Goal: Task Accomplishment & Management: Use online tool/utility

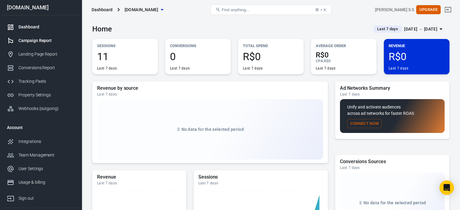
click at [51, 43] on div "Campaign Report" at bounding box center [46, 40] width 56 height 6
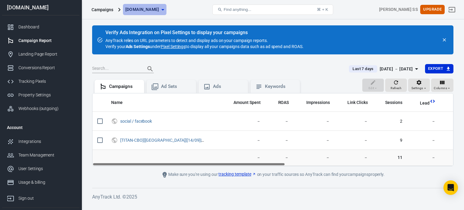
click at [152, 7] on span "[DOMAIN_NAME]" at bounding box center [142, 10] width 34 height 8
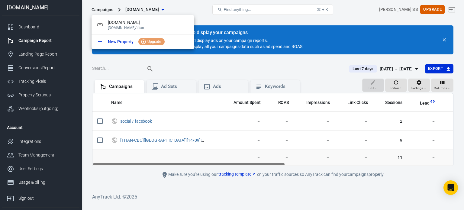
click at [188, 6] on div at bounding box center [232, 105] width 464 height 210
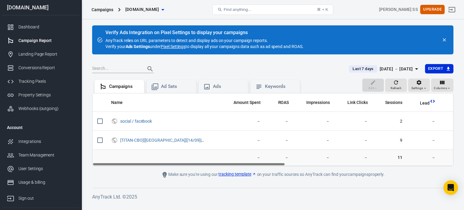
drag, startPoint x: 203, startPoint y: 164, endPoint x: 154, endPoint y: 169, distance: 49.8
click at [154, 169] on main "Verify Ads Integration on Pixel Settings to display your campaigns AnyTrack rel…" at bounding box center [272, 101] width 361 height 153
click at [49, 54] on div "Landing Page Report" at bounding box center [46, 54] width 56 height 6
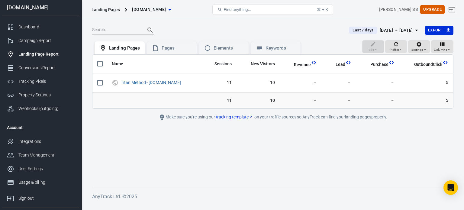
click at [380, 31] on div "[DATE] － [DATE]" at bounding box center [396, 31] width 33 height 8
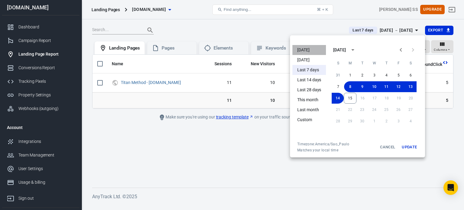
click at [311, 47] on li "[DATE]" at bounding box center [310, 50] width 34 height 10
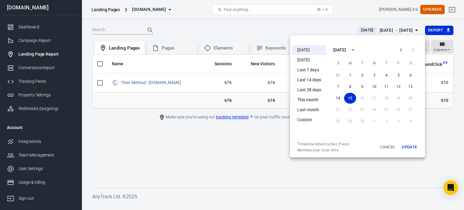
click at [227, 26] on div at bounding box center [232, 105] width 464 height 210
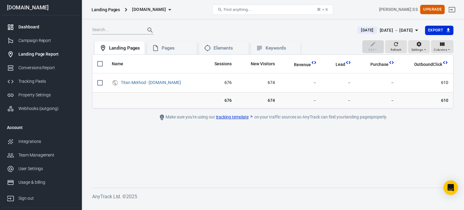
click at [40, 27] on div "Dashboard" at bounding box center [46, 27] width 56 height 6
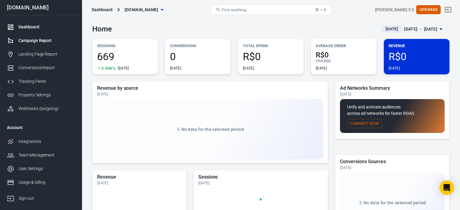
click at [43, 39] on div "Campaign Report" at bounding box center [46, 40] width 56 height 6
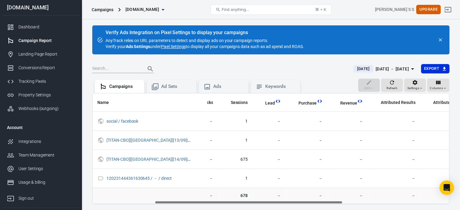
scroll to position [0, 163]
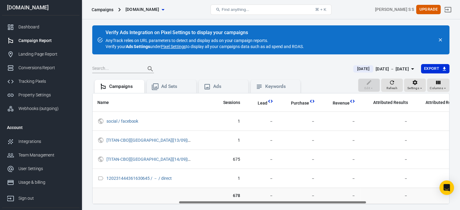
drag, startPoint x: 251, startPoint y: 201, endPoint x: 338, endPoint y: 201, distance: 86.1
click at [338, 201] on div "Name Amount Spent ROAS Impressions Link Clicks Sessions Lead Purchase Revenue A…" at bounding box center [270, 148] width 356 height 111
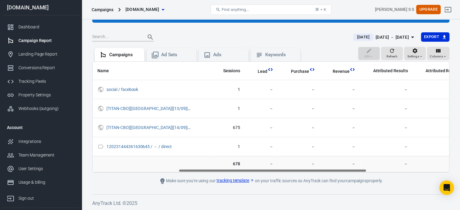
scroll to position [0, 0]
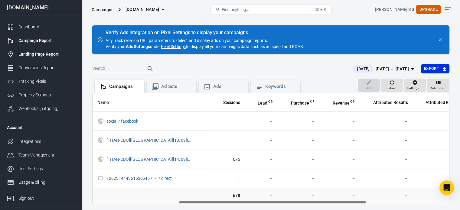
click at [50, 59] on link "Landing Page Report" at bounding box center [40, 54] width 77 height 14
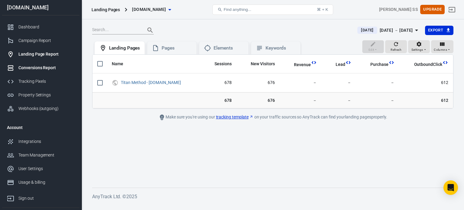
click at [47, 67] on div "Conversions Report" at bounding box center [46, 68] width 56 height 6
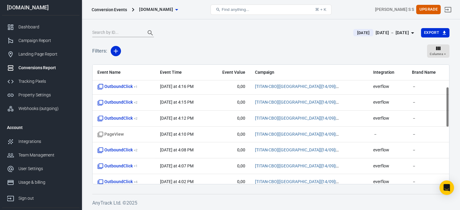
scroll to position [64, 0]
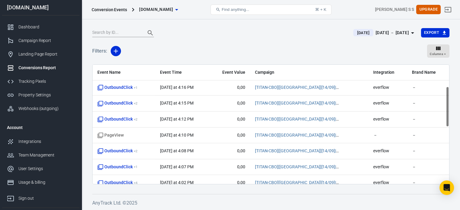
drag, startPoint x: 448, startPoint y: 96, endPoint x: 438, endPoint y: 118, distance: 23.9
click at [438, 118] on div "Event Name Event Time Event Value Campaign Integration Brand Name OutboundClick…" at bounding box center [270, 124] width 357 height 120
click at [33, 79] on div "Tracking Pixels" at bounding box center [46, 81] width 56 height 6
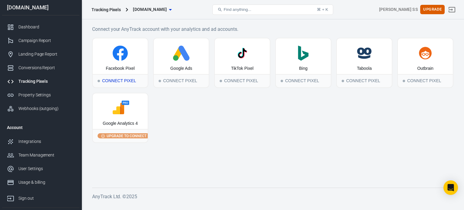
click at [124, 78] on div "Connect Pixel" at bounding box center [120, 80] width 55 height 13
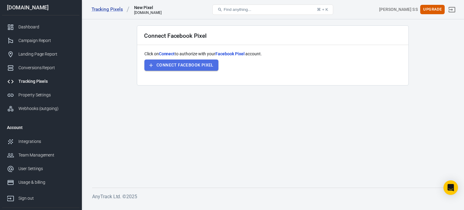
click at [181, 66] on button "Connect Facebook Pixel" at bounding box center [181, 65] width 74 height 11
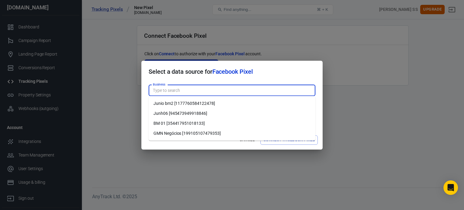
click at [183, 90] on input "Business" at bounding box center [231, 91] width 162 height 8
click at [181, 122] on li "BM 01 [354417951018133]" at bounding box center [232, 123] width 167 height 10
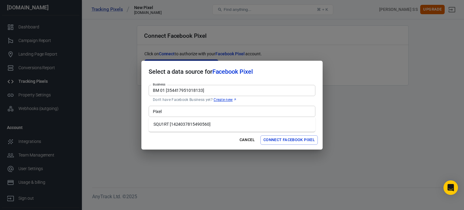
click at [193, 115] on div "Pixel" at bounding box center [232, 111] width 167 height 11
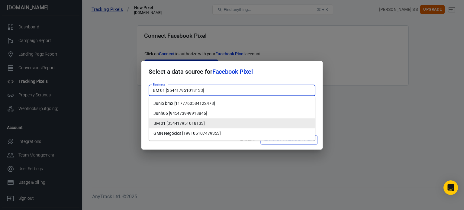
click at [186, 92] on input "BM 01 [354417951018133]" at bounding box center [231, 91] width 162 height 8
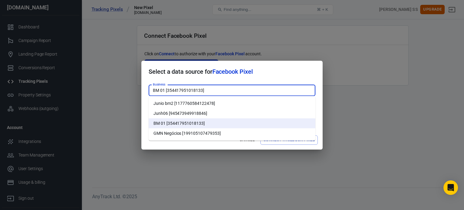
click at [187, 131] on li "GMN Negócios [199105107479353]" at bounding box center [232, 133] width 167 height 10
type input "GMN Negócios [199105107479353]"
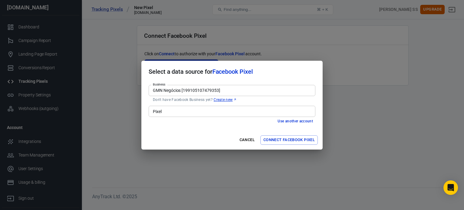
click at [183, 113] on input "Pixel" at bounding box center [231, 112] width 162 height 8
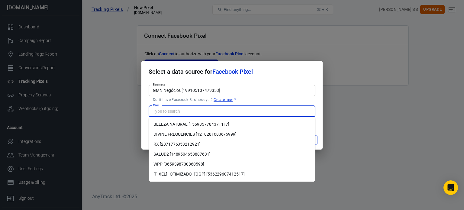
click at [187, 122] on li "BELEZA NATURAL [1569857784371117]" at bounding box center [232, 124] width 167 height 10
type input "BELEZA NATURAL [1569857784371117]"
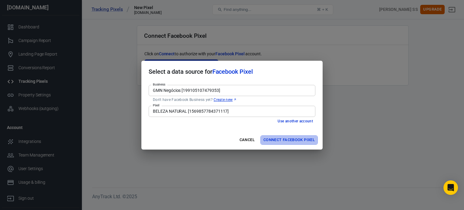
click at [282, 138] on button "Connect Facebook Pixel" at bounding box center [288, 139] width 57 height 9
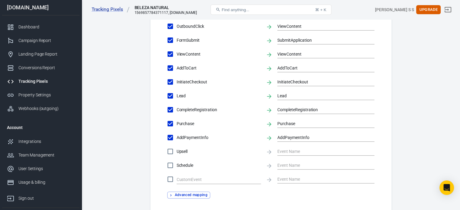
scroll to position [311, 0]
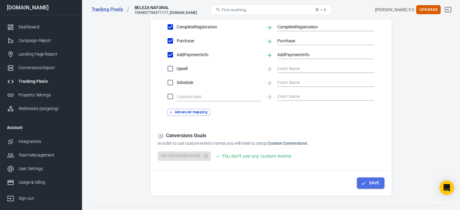
click at [374, 181] on button "Save" at bounding box center [370, 182] width 27 height 11
click at [41, 93] on div "Property Settings" at bounding box center [46, 95] width 56 height 6
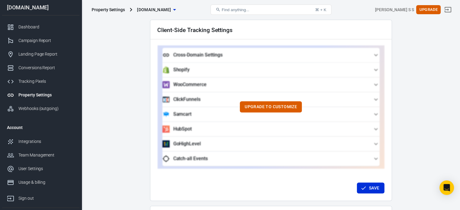
scroll to position [566, 0]
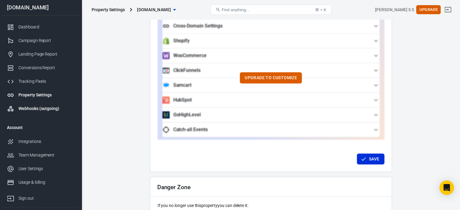
click at [49, 110] on div "Webhooks (outgoing)" at bounding box center [46, 108] width 56 height 6
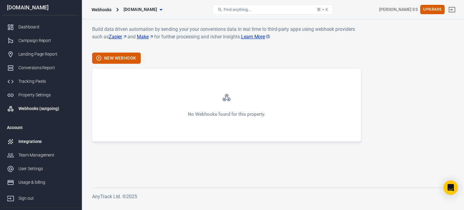
click at [38, 142] on div "Integrations" at bounding box center [46, 141] width 56 height 6
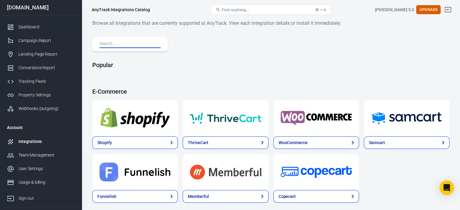
click at [135, 43] on input "text" at bounding box center [128, 44] width 59 height 8
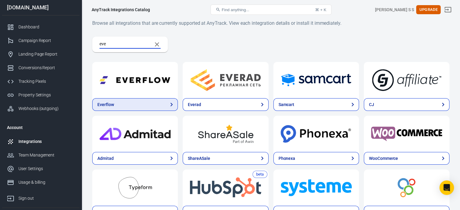
type input "eve"
click at [122, 100] on link "Everflow" at bounding box center [135, 104] width 86 height 13
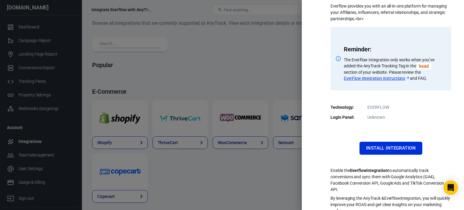
scroll to position [44, 0]
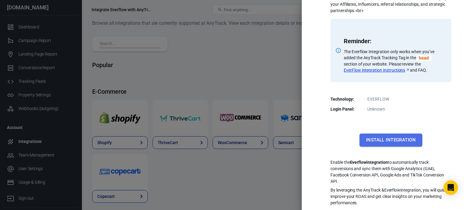
click at [398, 141] on button "Install Integration" at bounding box center [391, 140] width 63 height 13
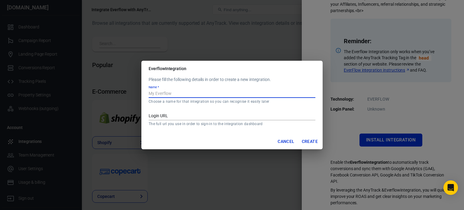
click at [211, 95] on input "Name   *" at bounding box center [232, 94] width 167 height 8
type input "EVERFLOW"
click at [202, 123] on p "The full url you use in order to sign-in to the integration dashboard" at bounding box center [232, 123] width 167 height 5
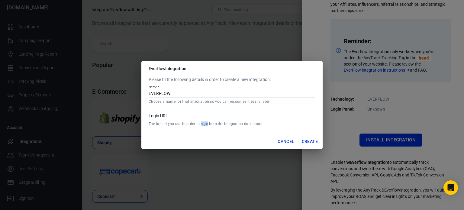
click at [202, 123] on p "The full url you use in order to sign-in to the integration dashboard" at bounding box center [232, 123] width 167 height 5
click at [251, 113] on input "Login URL" at bounding box center [232, 116] width 167 height 8
click at [231, 122] on p "The full url you use in order to sign-in to the integration dashboard" at bounding box center [232, 123] width 167 height 5
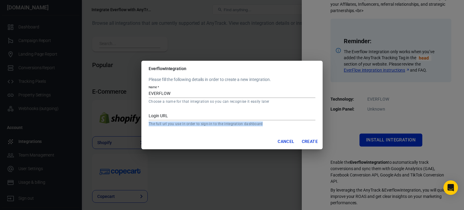
click at [231, 122] on p "The full url you use in order to sign-in to the integration dashboard" at bounding box center [232, 123] width 167 height 5
click at [284, 142] on button "Cancel" at bounding box center [285, 141] width 21 height 11
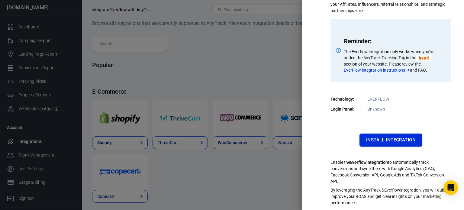
click at [362, 139] on button "Install Integration" at bounding box center [391, 140] width 63 height 13
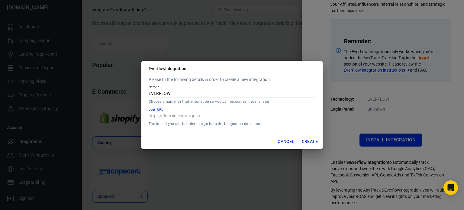
click at [238, 117] on input "Login URL" at bounding box center [232, 116] width 167 height 8
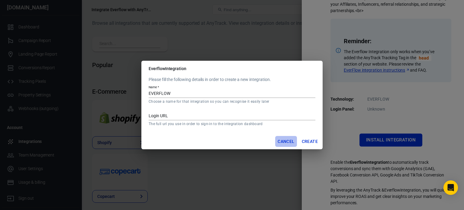
click at [282, 137] on button "Cancel" at bounding box center [285, 141] width 21 height 11
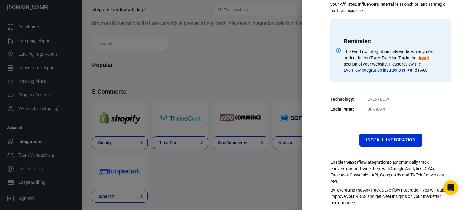
scroll to position [0, 0]
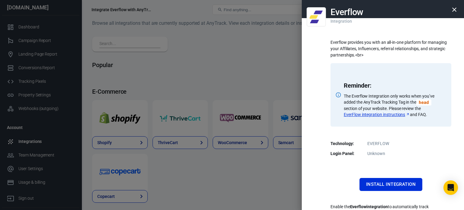
click at [251, 54] on div at bounding box center [232, 105] width 464 height 210
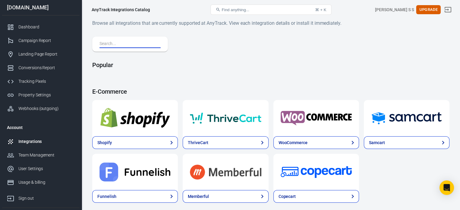
click at [156, 46] on input "text" at bounding box center [128, 44] width 59 height 8
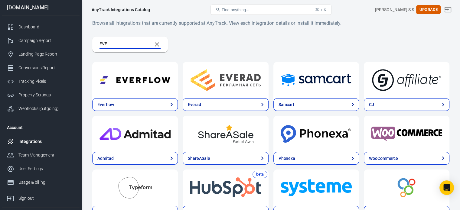
type input "EVE"
click at [121, 82] on img at bounding box center [134, 80] width 71 height 22
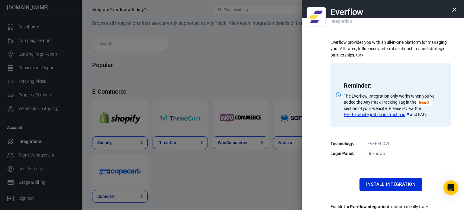
scroll to position [44, 0]
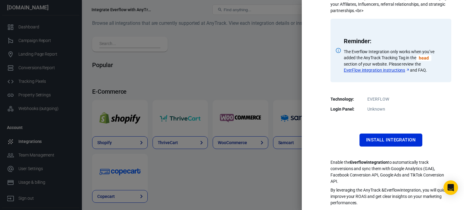
click at [374, 70] on link "EverFlow integration instructions" at bounding box center [377, 70] width 66 height 6
click at [395, 142] on button "Install Integration" at bounding box center [391, 140] width 63 height 13
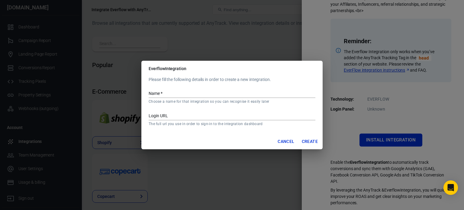
click at [229, 94] on input "Name   *" at bounding box center [232, 94] width 167 height 8
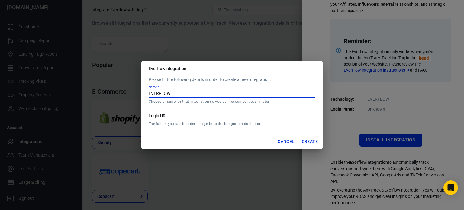
type input "EVERFLOW"
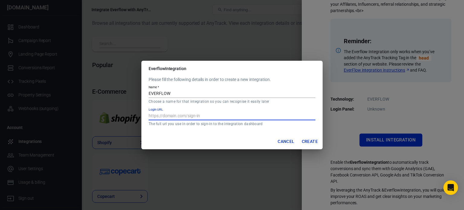
click at [204, 117] on input "Login URL" at bounding box center [232, 116] width 167 height 8
paste input "[URL][DOMAIN_NAME]"
type input "[URL][DOMAIN_NAME]"
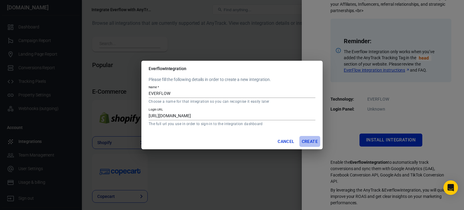
click at [312, 144] on button "Create" at bounding box center [309, 141] width 21 height 11
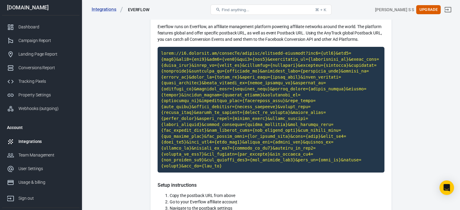
scroll to position [28, 0]
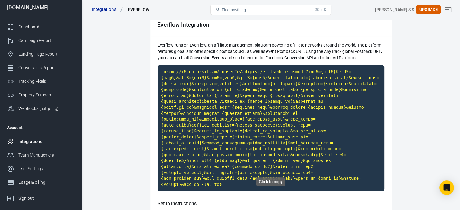
click at [260, 111] on code "Click to copy" at bounding box center [270, 128] width 227 height 126
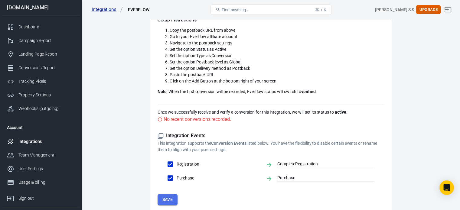
click at [168, 194] on button "Save" at bounding box center [167, 199] width 20 height 11
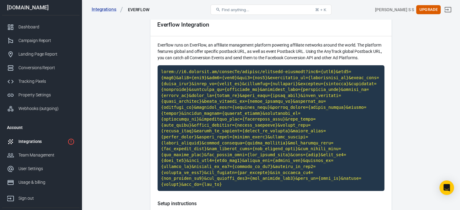
scroll to position [0, 0]
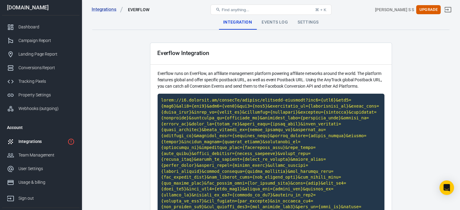
click at [272, 24] on div "Events Log" at bounding box center [275, 22] width 36 height 15
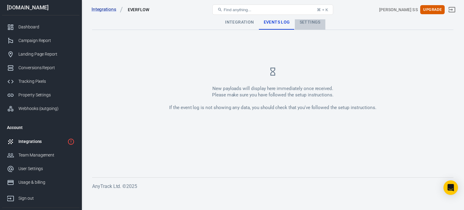
click at [308, 24] on div "Settings" at bounding box center [310, 22] width 31 height 15
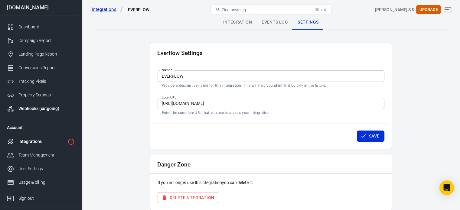
click at [54, 108] on div "Webhooks (outgoing)" at bounding box center [46, 108] width 56 height 6
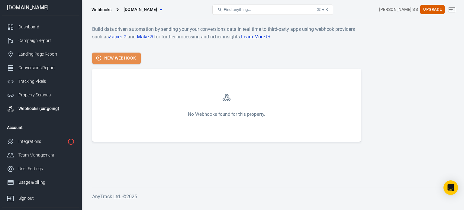
click at [127, 59] on button "New Webhook" at bounding box center [116, 58] width 49 height 11
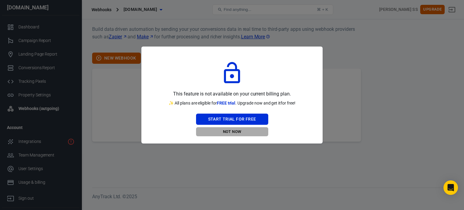
click at [236, 130] on button "Not Now" at bounding box center [232, 131] width 72 height 9
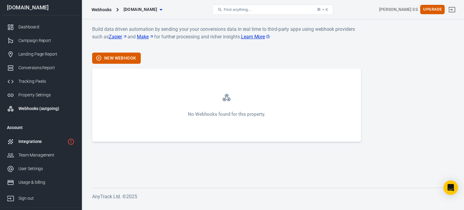
click at [50, 138] on div "Integrations" at bounding box center [41, 141] width 47 height 6
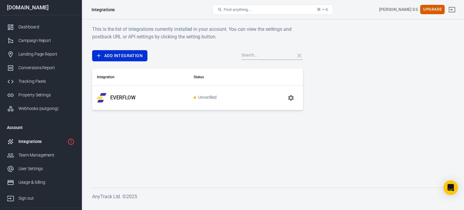
click at [135, 95] on p "EVERFLOW" at bounding box center [122, 98] width 25 height 6
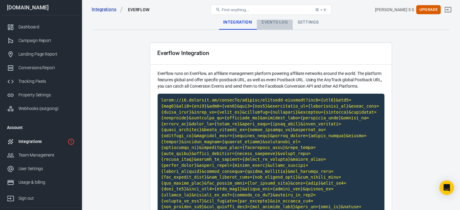
click at [280, 21] on div "Events Log" at bounding box center [275, 22] width 36 height 15
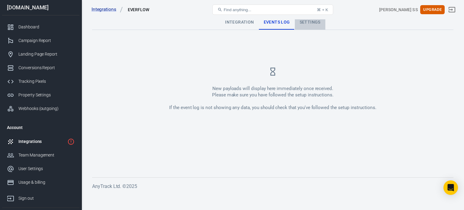
click at [305, 25] on div "Settings" at bounding box center [310, 22] width 31 height 15
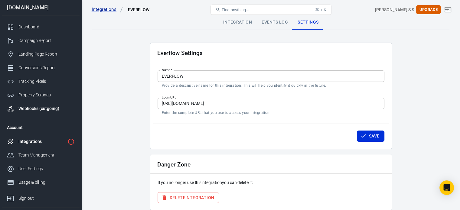
click at [54, 109] on div "Webhooks (outgoing)" at bounding box center [46, 108] width 56 height 6
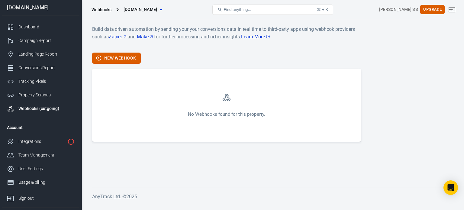
click at [234, 27] on p "Build data driven automation by sending your your conversions data in real time…" at bounding box center [226, 36] width 269 height 22
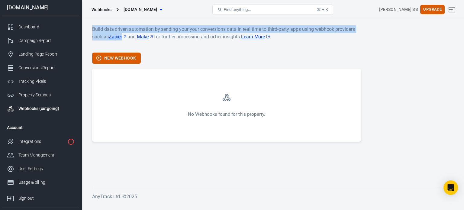
click at [234, 27] on p "Build data driven automation by sending your your conversions data in real time…" at bounding box center [226, 36] width 269 height 22
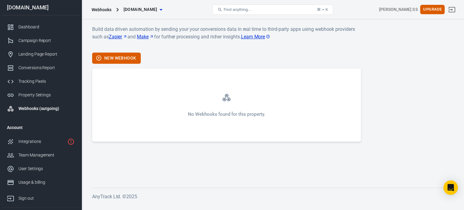
click at [299, 40] on p "Build data driven automation by sending your your conversions data in real time…" at bounding box center [226, 36] width 269 height 22
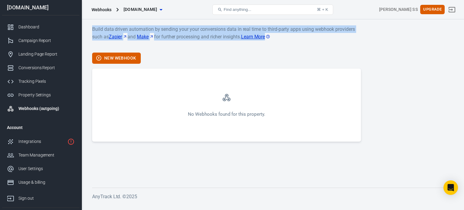
drag, startPoint x: 291, startPoint y: 37, endPoint x: 93, endPoint y: 27, distance: 198.7
click at [93, 27] on p "Build data driven automation by sending your your conversions data in real time…" at bounding box center [226, 36] width 269 height 22
click at [209, 47] on p "Build data driven automation by sending your your conversions data in real time…" at bounding box center [226, 36] width 269 height 22
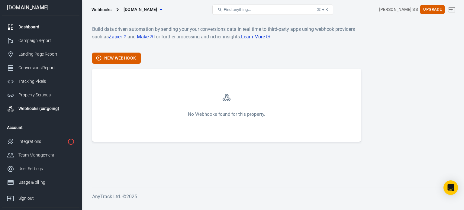
click at [55, 29] on div "Dashboard" at bounding box center [46, 27] width 56 height 6
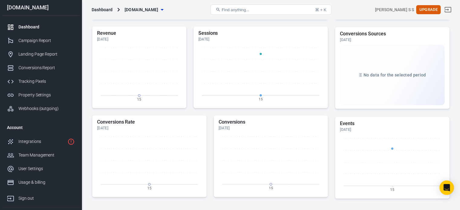
scroll to position [144, 0]
click at [60, 42] on div "Campaign Report" at bounding box center [46, 40] width 56 height 6
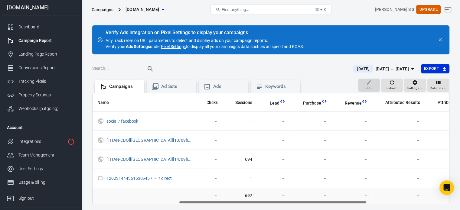
scroll to position [0, 167]
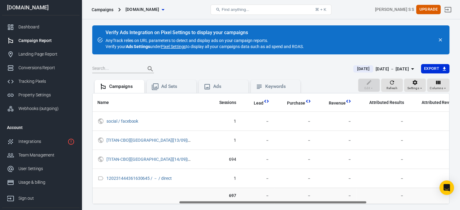
drag, startPoint x: 227, startPoint y: 201, endPoint x: 315, endPoint y: 201, distance: 88.2
click at [315, 201] on div "Name Amount Spent ROAS Impressions Link Clicks Sessions Lead Purchase Revenue A…" at bounding box center [270, 148] width 356 height 111
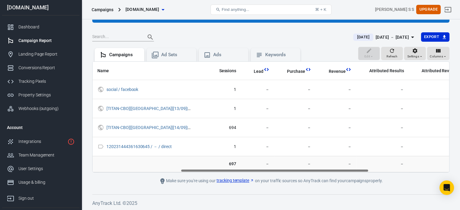
scroll to position [0, 0]
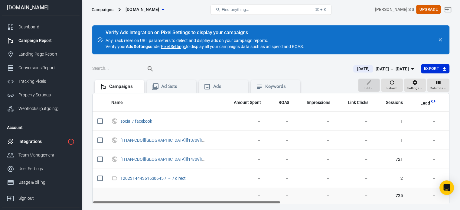
click at [50, 143] on div "Integrations" at bounding box center [41, 141] width 47 height 6
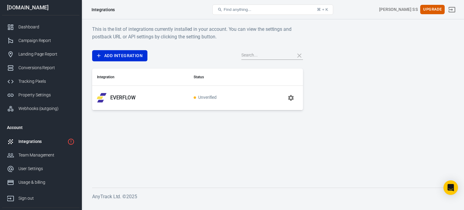
click at [129, 100] on p "EVERFLOW" at bounding box center [122, 98] width 25 height 6
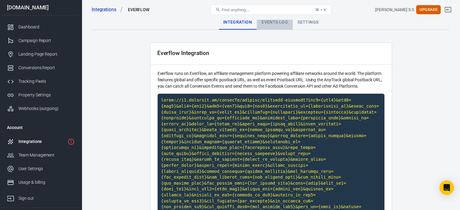
click at [282, 24] on div "Events Log" at bounding box center [275, 22] width 36 height 15
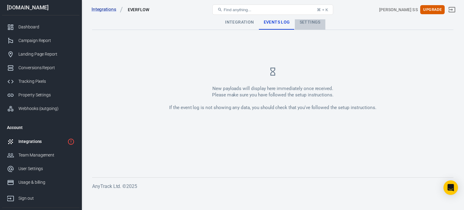
click at [312, 26] on div "Settings" at bounding box center [310, 22] width 31 height 15
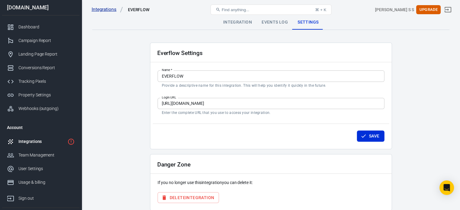
click at [106, 11] on link "Integrations" at bounding box center [107, 9] width 31 height 6
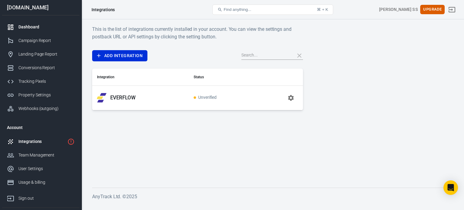
click at [38, 27] on div "Dashboard" at bounding box center [46, 27] width 56 height 6
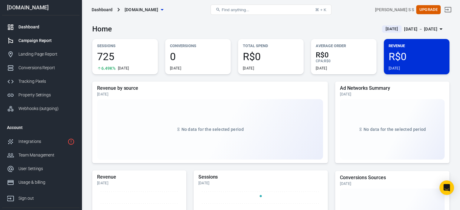
click at [37, 37] on div "Campaign Report" at bounding box center [46, 40] width 56 height 6
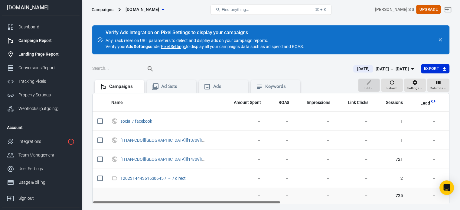
click at [38, 53] on div "Landing Page Report" at bounding box center [46, 54] width 56 height 6
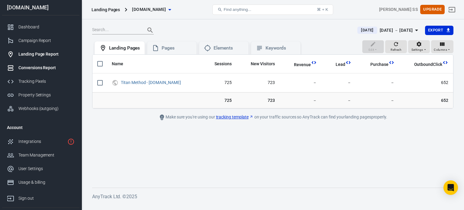
click at [37, 66] on div "Conversions Report" at bounding box center [46, 68] width 56 height 6
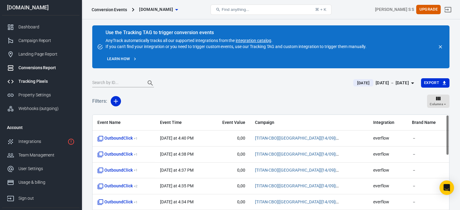
click at [36, 81] on div "Tracking Pixels" at bounding box center [46, 81] width 56 height 6
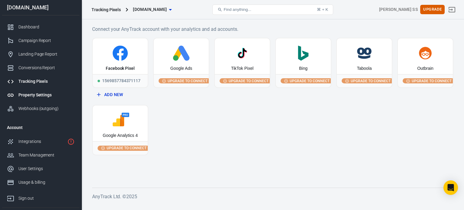
click at [36, 100] on link "Property Settings" at bounding box center [40, 95] width 77 height 14
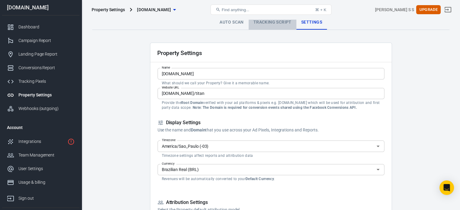
click at [279, 21] on link "Tracking Script" at bounding box center [272, 22] width 48 height 15
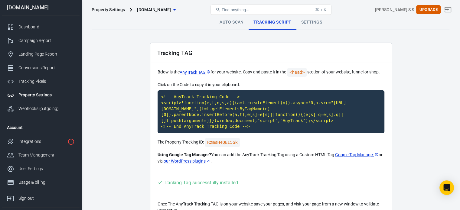
click at [41, 92] on link "Property Settings" at bounding box center [40, 95] width 77 height 14
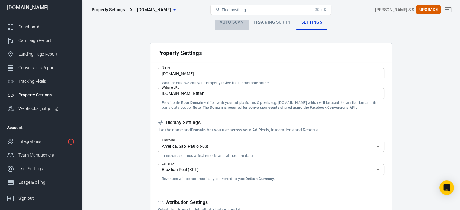
click at [241, 23] on link "Auto Scan" at bounding box center [232, 22] width 34 height 15
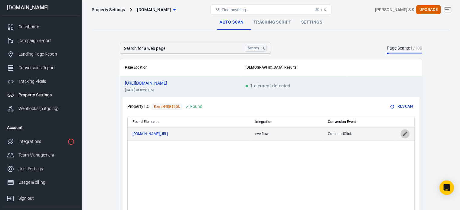
click at [404, 134] on icon "scrollable content" at bounding box center [404, 133] width 5 height 5
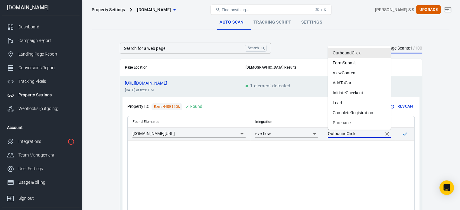
click at [360, 130] on body "Property Settings bdcnews.site Find anything... ⌘ + K Fernando Lucas S S Upgrad…" at bounding box center [230, 157] width 460 height 277
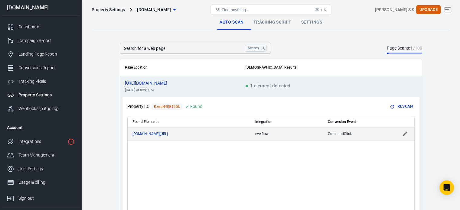
click at [360, 130] on td "OutboundClick" at bounding box center [359, 133] width 73 height 13
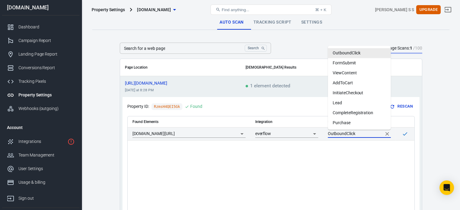
click at [362, 134] on input "OutboundClick" at bounding box center [355, 134] width 54 height 8
click at [436, 74] on main "Auto Scan Tracking Script Settings Search for a web page Search Search for a we…" at bounding box center [270, 142] width 357 height 255
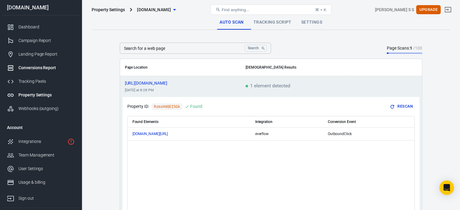
click at [48, 70] on div "Conversions Report" at bounding box center [46, 68] width 56 height 6
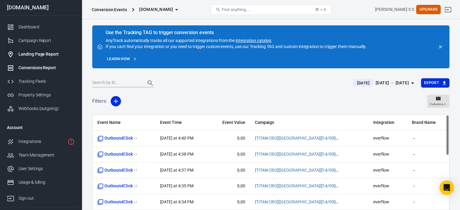
click at [36, 56] on div "Landing Page Report" at bounding box center [46, 54] width 56 height 6
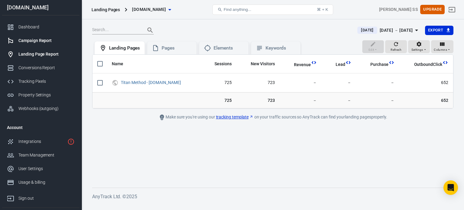
click at [34, 41] on div "Campaign Report" at bounding box center [46, 40] width 56 height 6
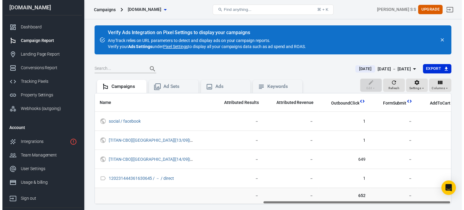
scroll to position [0, 318]
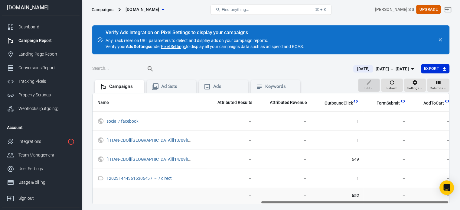
drag, startPoint x: 223, startPoint y: 202, endPoint x: 391, endPoint y: 201, distance: 168.3
click at [391, 201] on div "Name Amount Spent ROAS Impressions Link Clicks Sessions Lead Purchase Revenue A…" at bounding box center [270, 148] width 356 height 111
click at [47, 26] on div "Dashboard" at bounding box center [46, 27] width 56 height 6
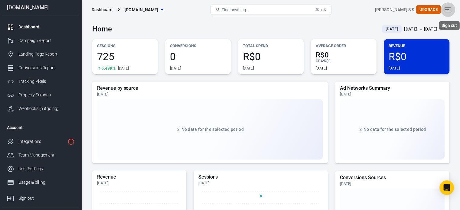
click at [455, 11] on link "Sign out" at bounding box center [447, 9] width 15 height 15
